Goal: Information Seeking & Learning: Learn about a topic

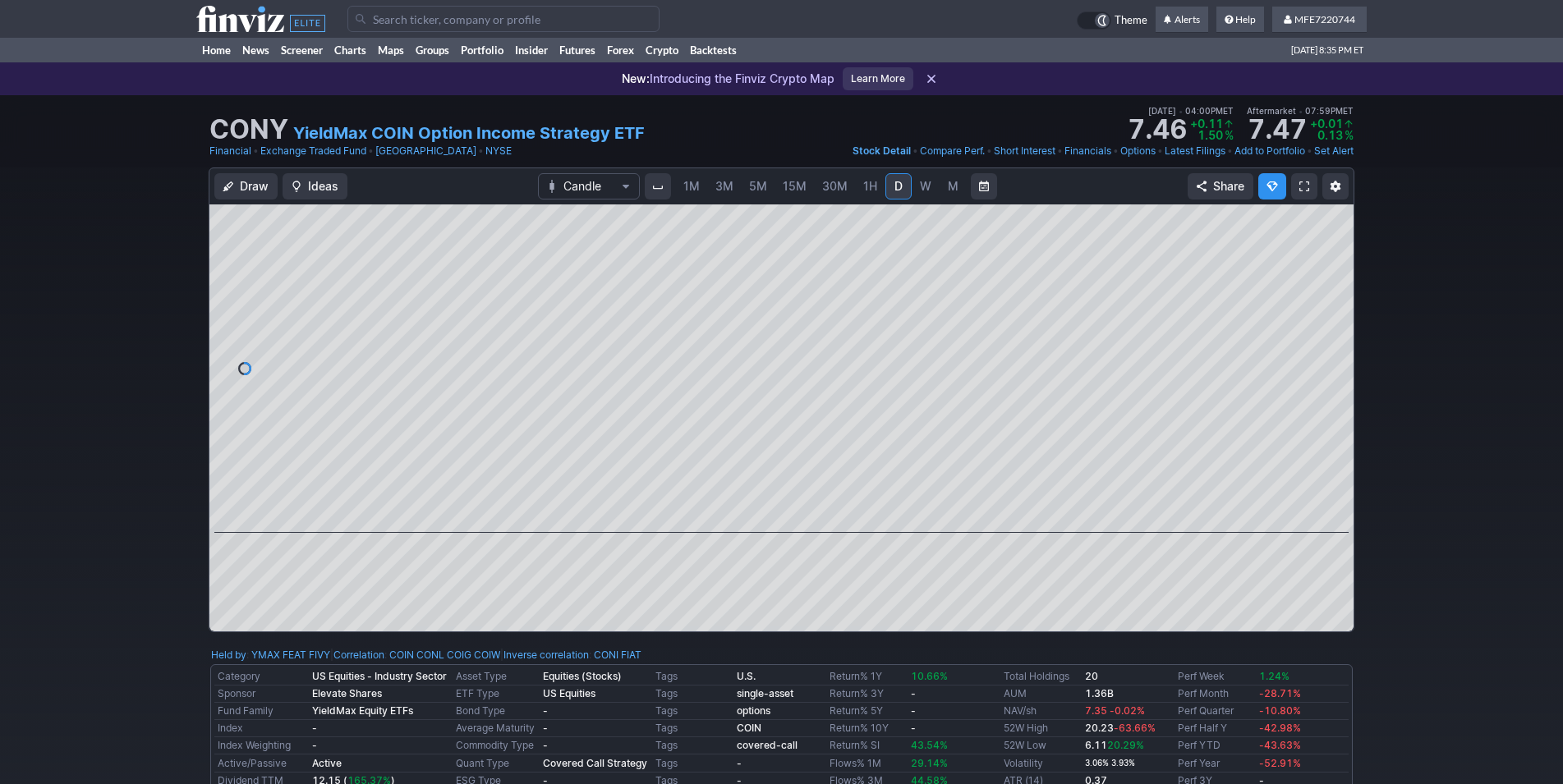
click at [402, 18] on input "Search" at bounding box center [503, 19] width 312 height 26
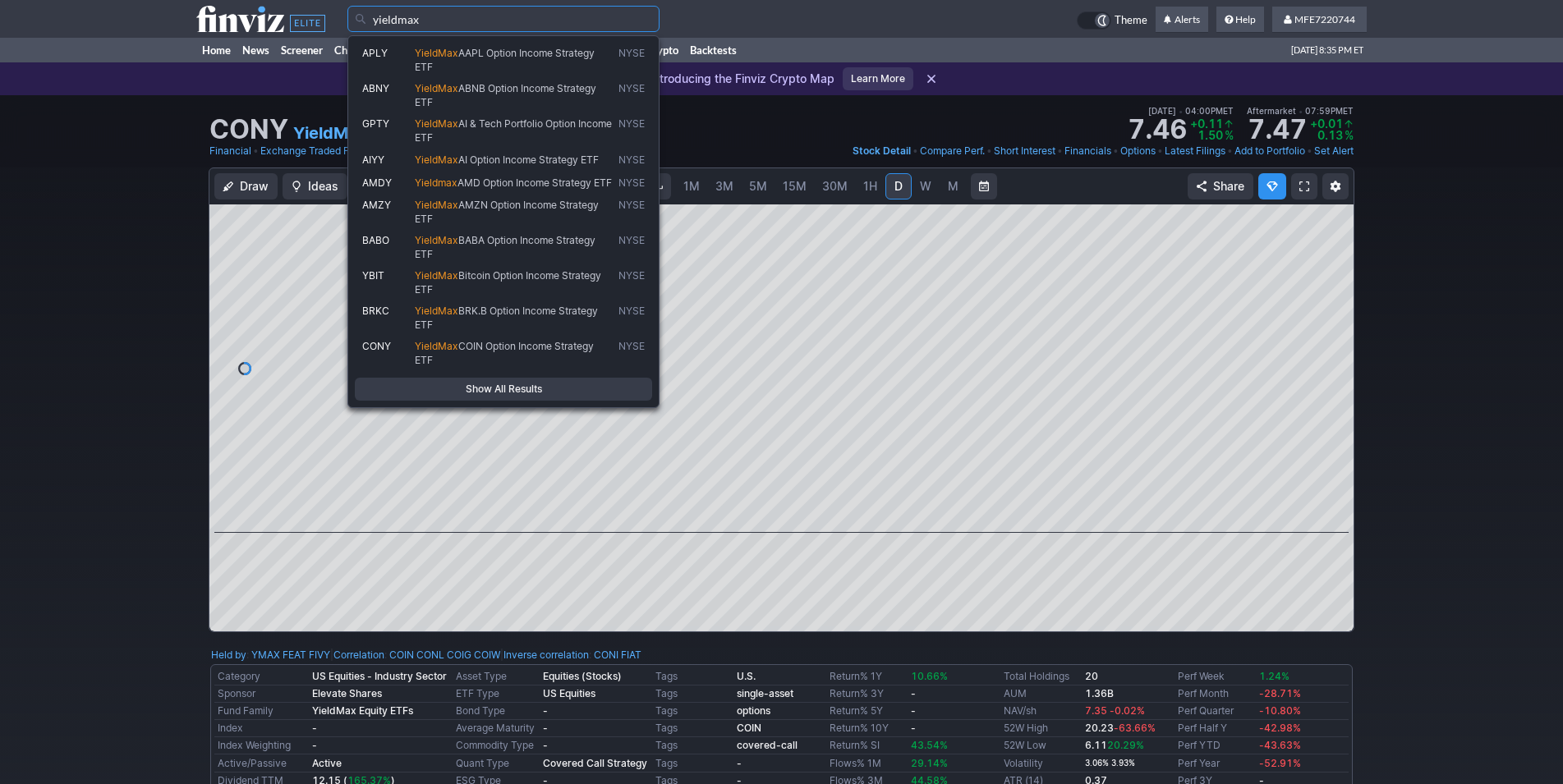
type input "yieldmax"
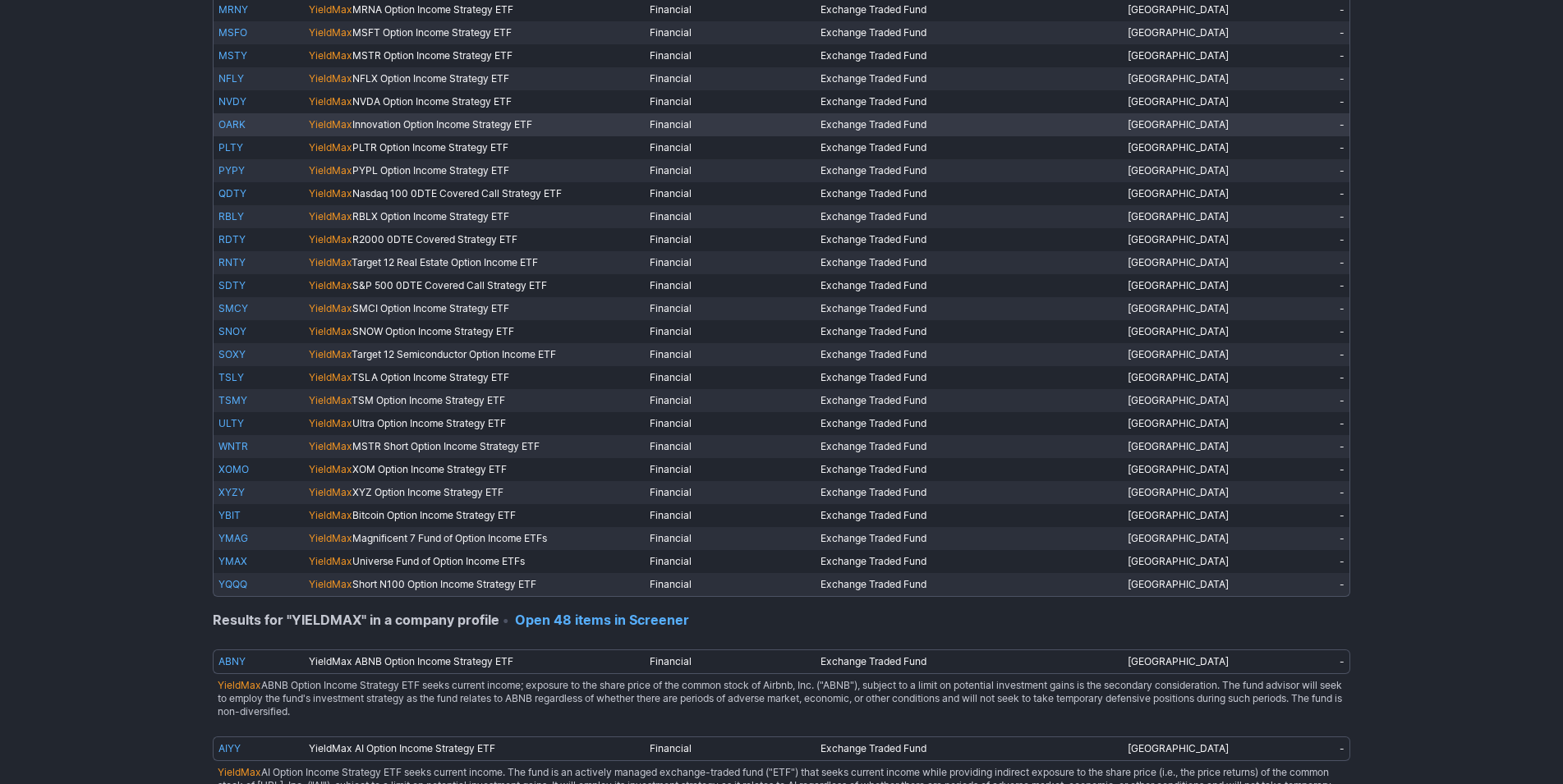
scroll to position [754, 0]
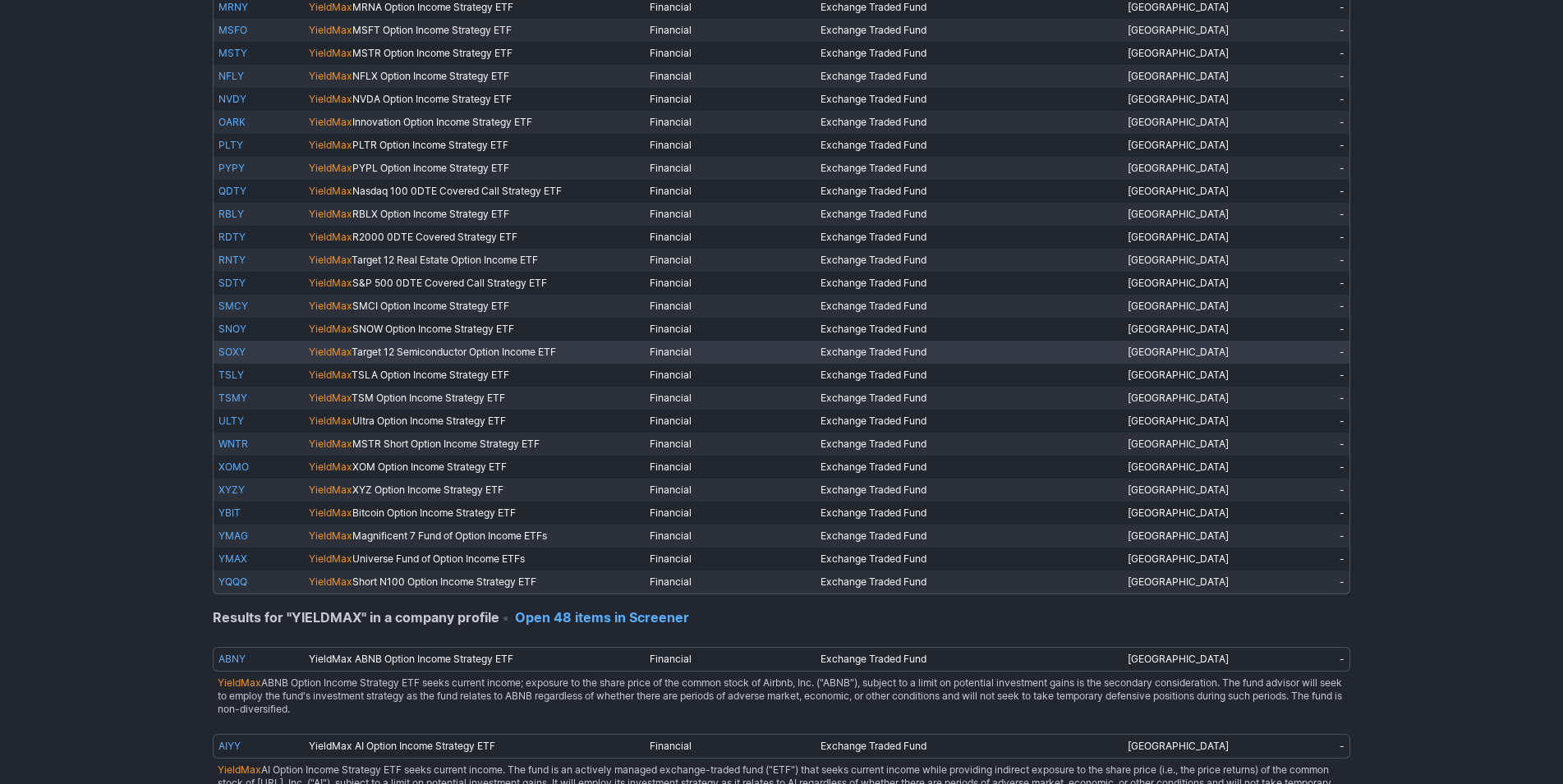
click at [234, 353] on link "SOXY" at bounding box center [232, 351] width 27 height 13
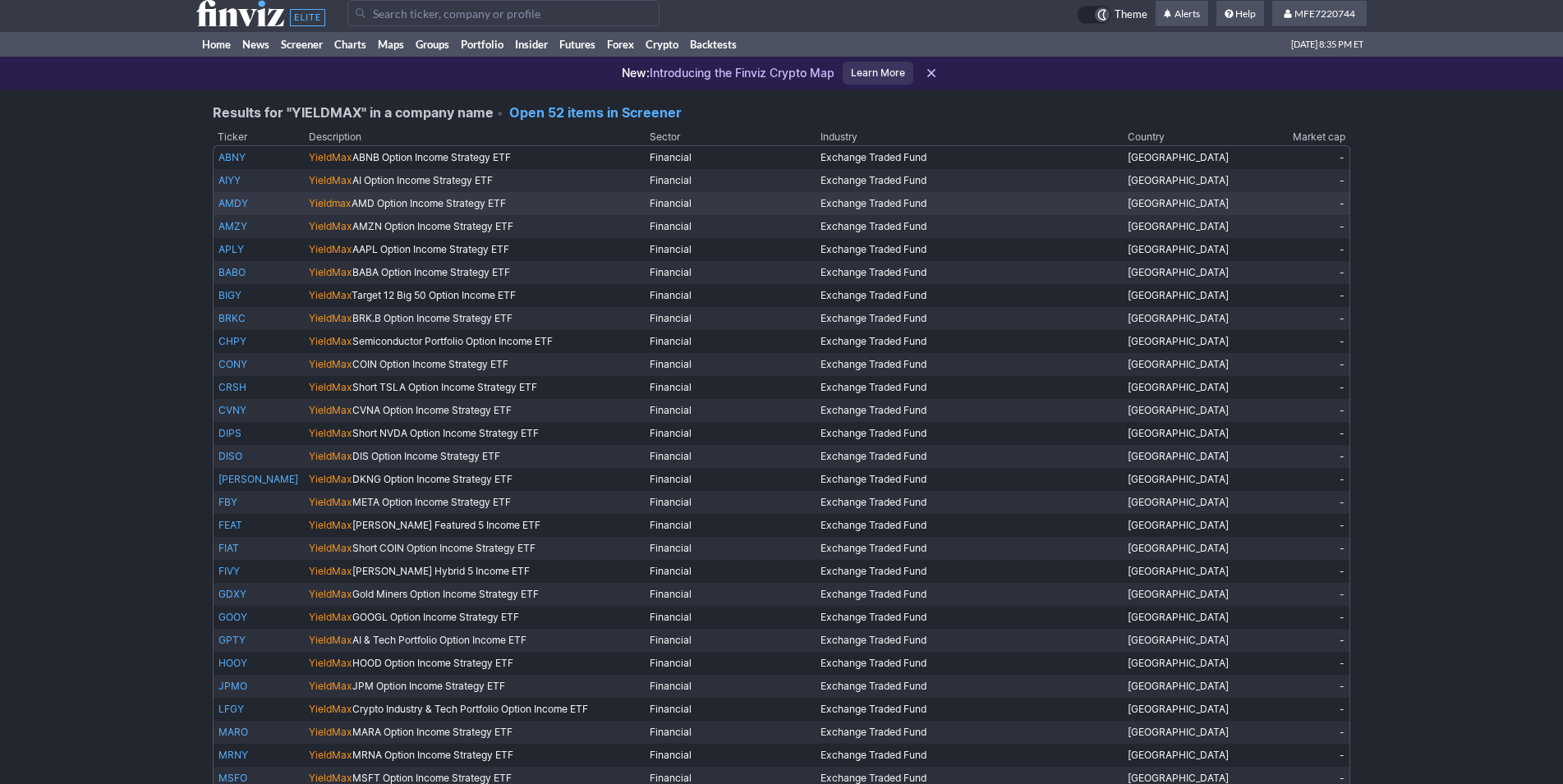
click at [224, 207] on link "AMDY" at bounding box center [233, 203] width 29 height 13
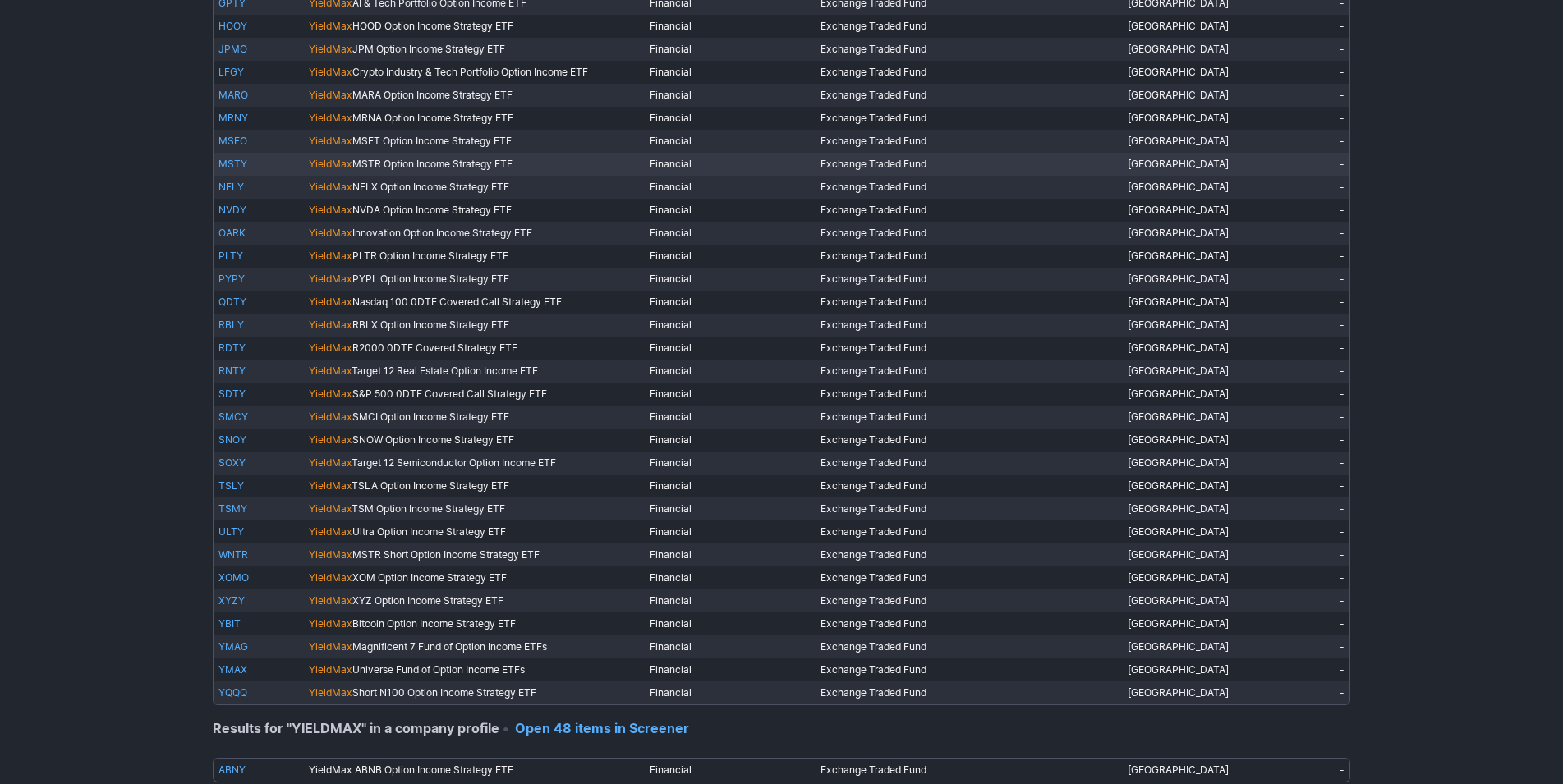
scroll to position [675, 0]
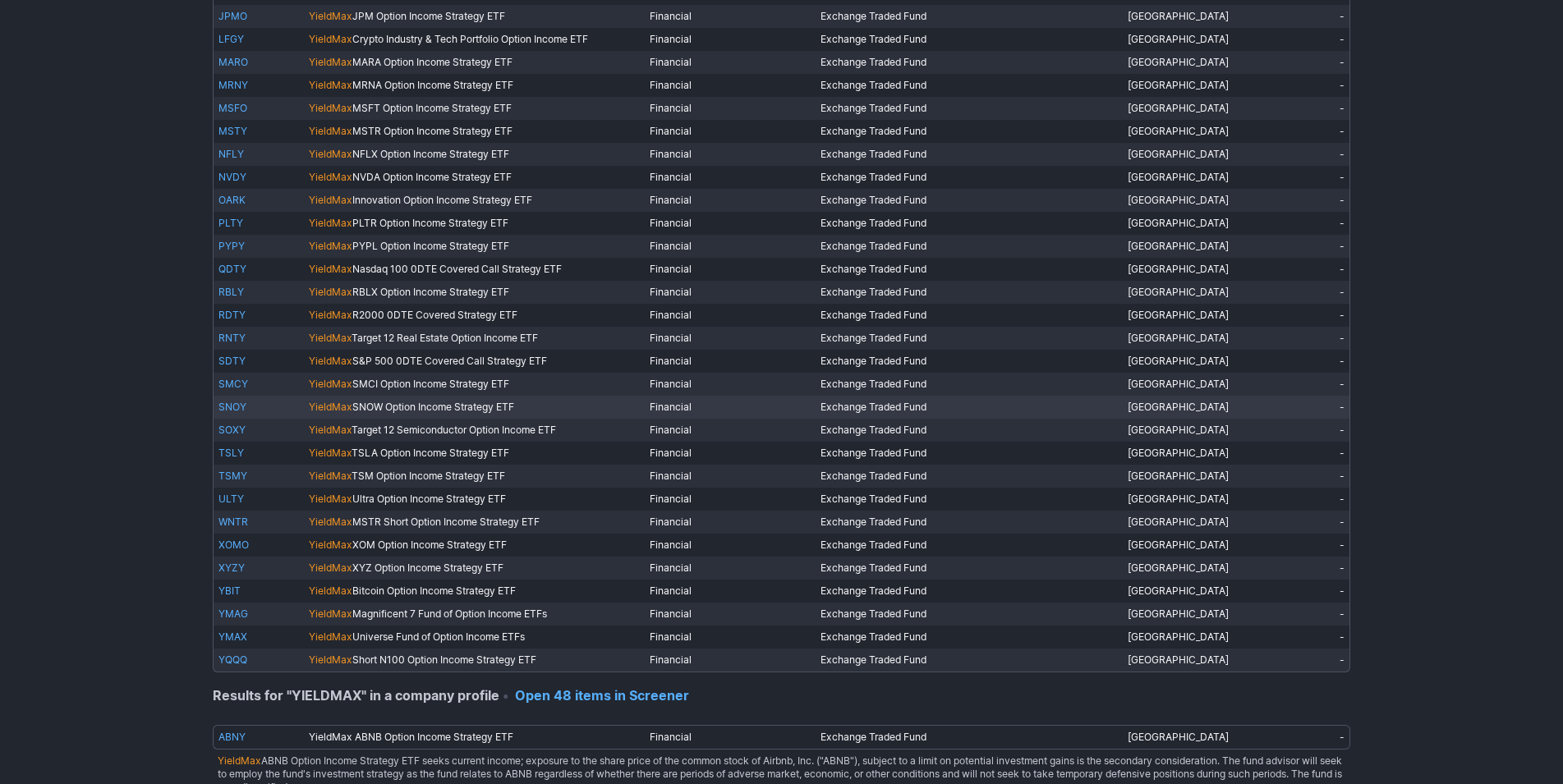
click at [237, 408] on link "SNOY" at bounding box center [232, 407] width 28 height 13
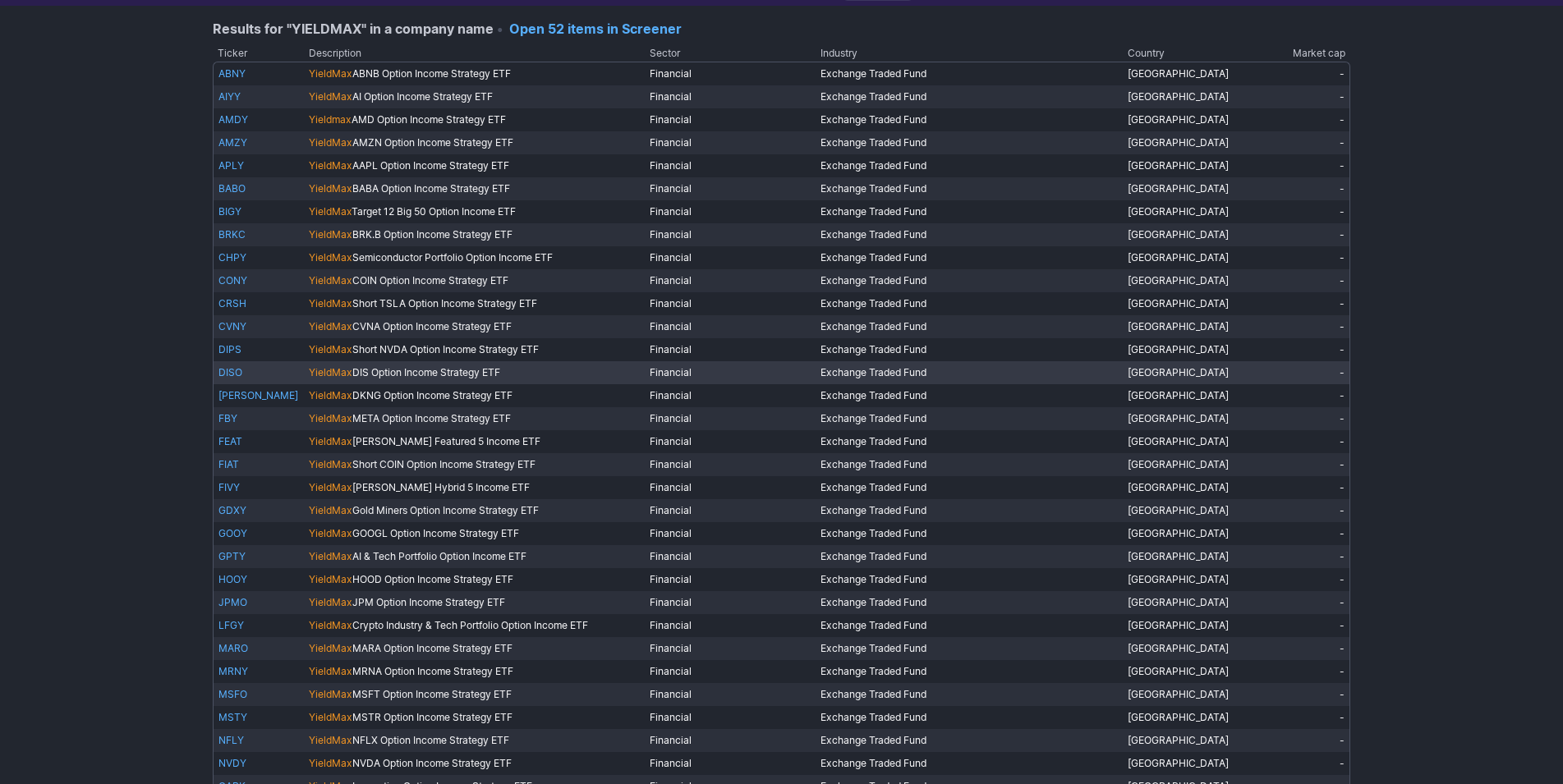
click at [229, 371] on link "DISO" at bounding box center [230, 371] width 23 height 13
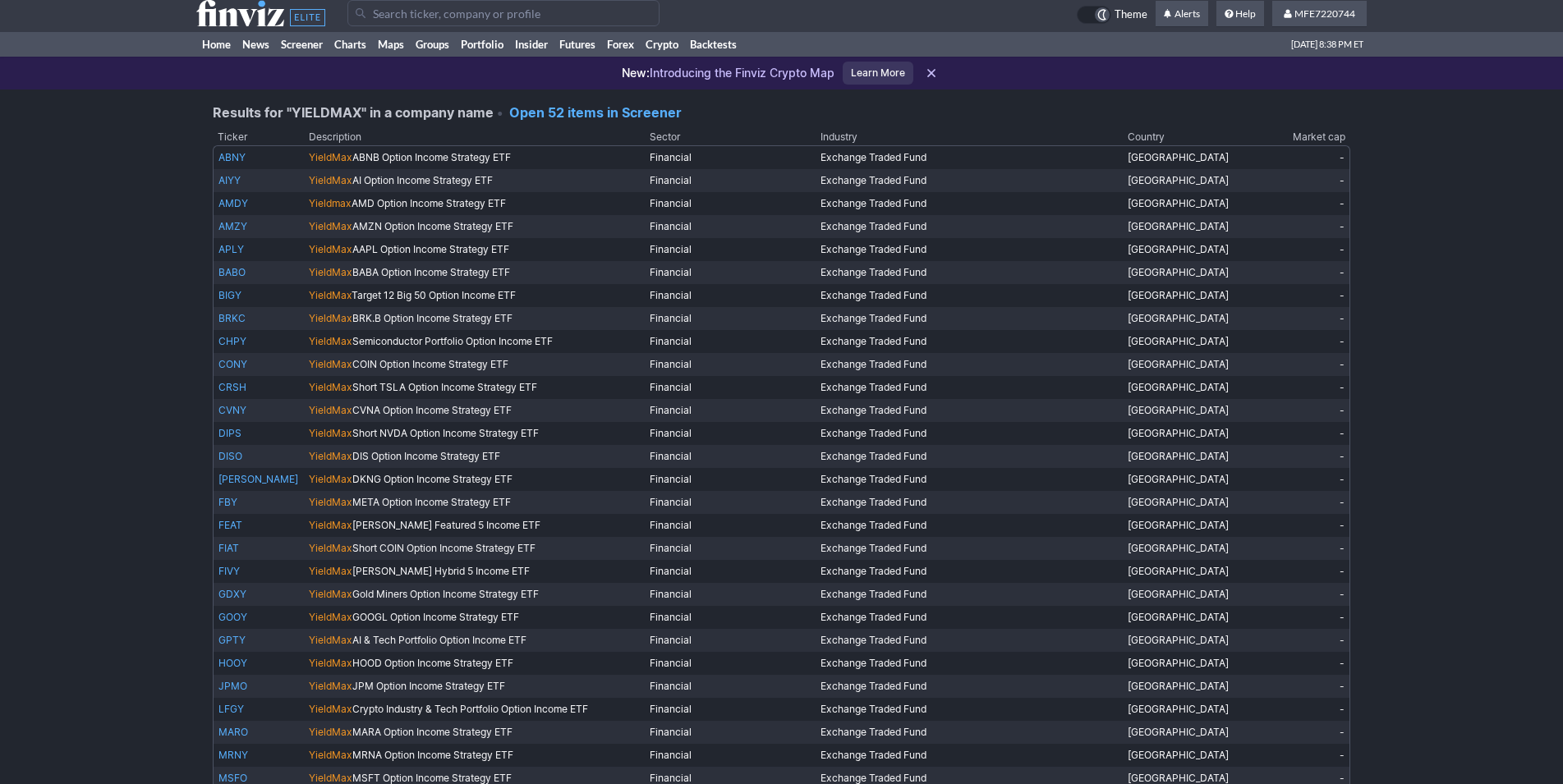
scroll to position [6, 0]
